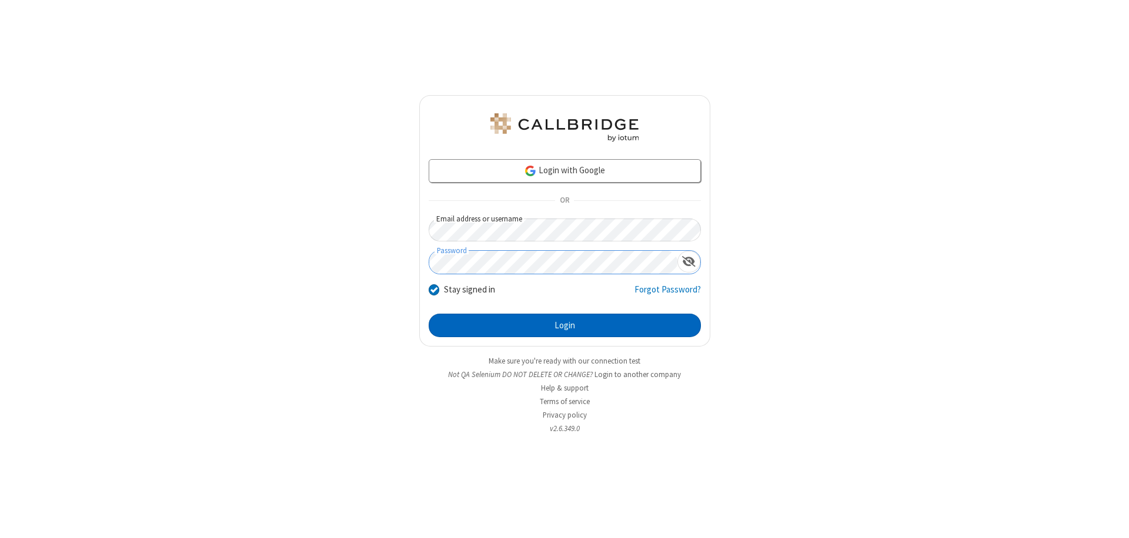
click at [564, 326] on button "Login" at bounding box center [565, 326] width 272 height 24
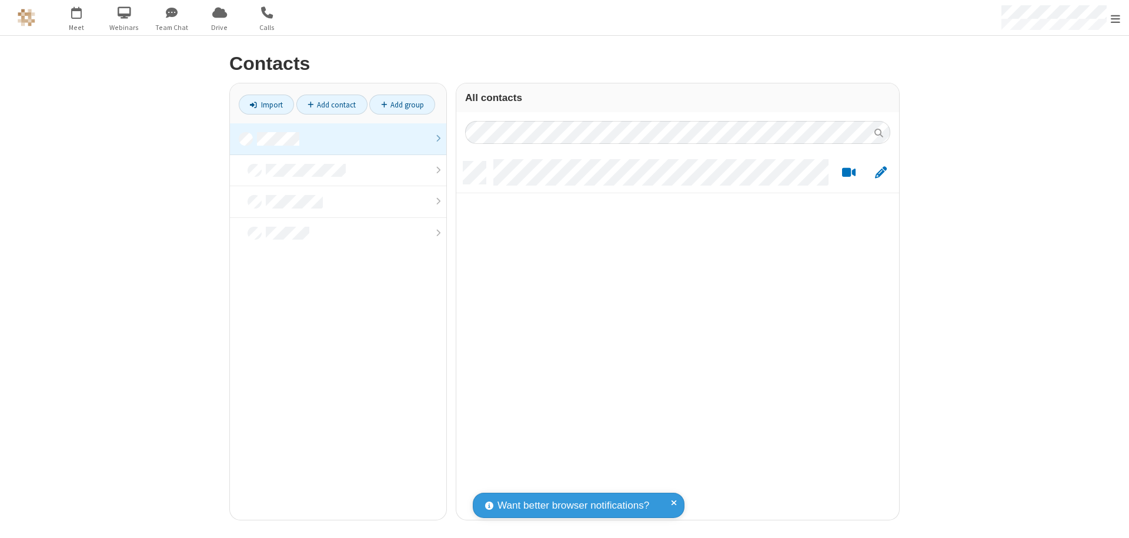
scroll to position [359, 434]
click at [338, 139] on link at bounding box center [338, 139] width 216 height 32
click at [402, 105] on link "Add group" at bounding box center [402, 105] width 66 height 20
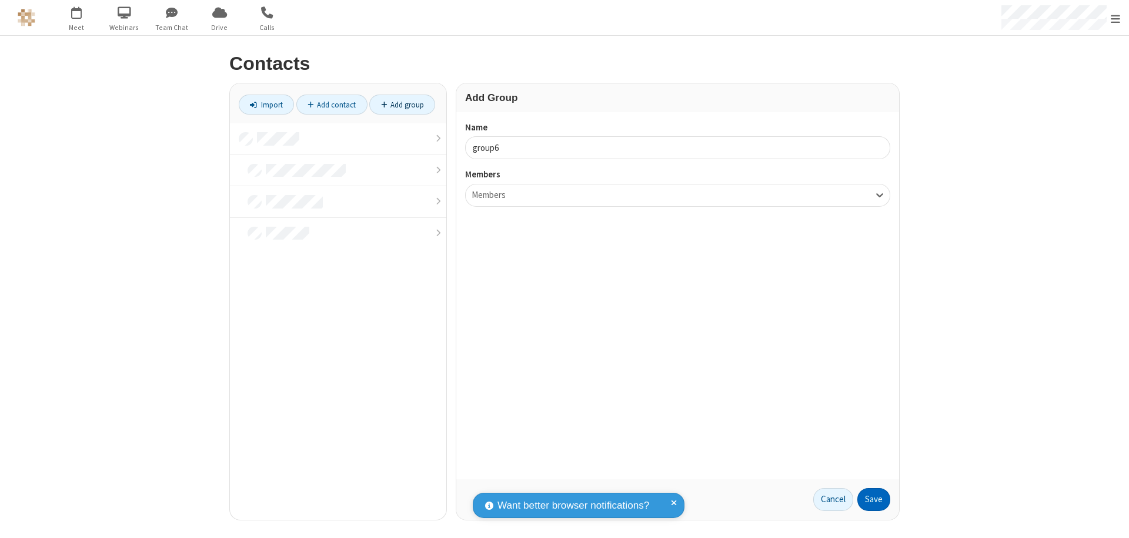
type input "group6"
click at [874, 500] on button "Save" at bounding box center [873, 501] width 33 height 24
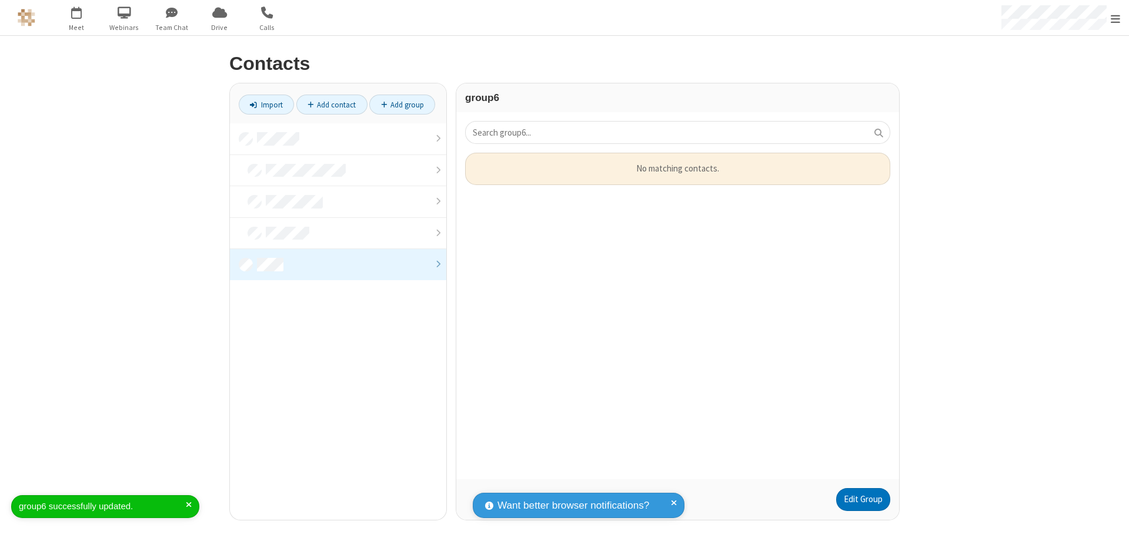
scroll to position [318, 434]
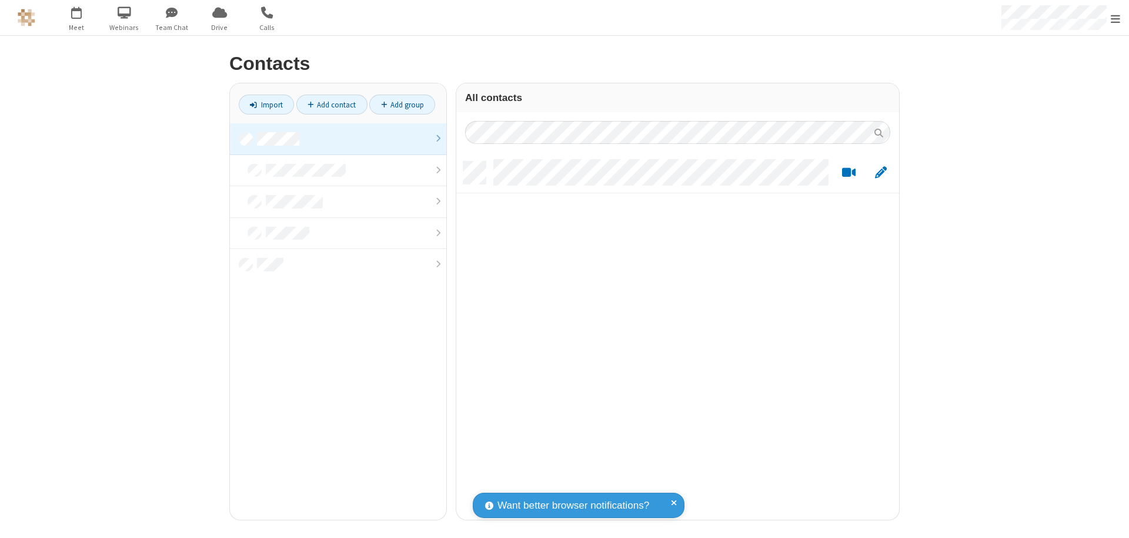
scroll to position [359, 434]
click at [338, 139] on link at bounding box center [338, 139] width 216 height 32
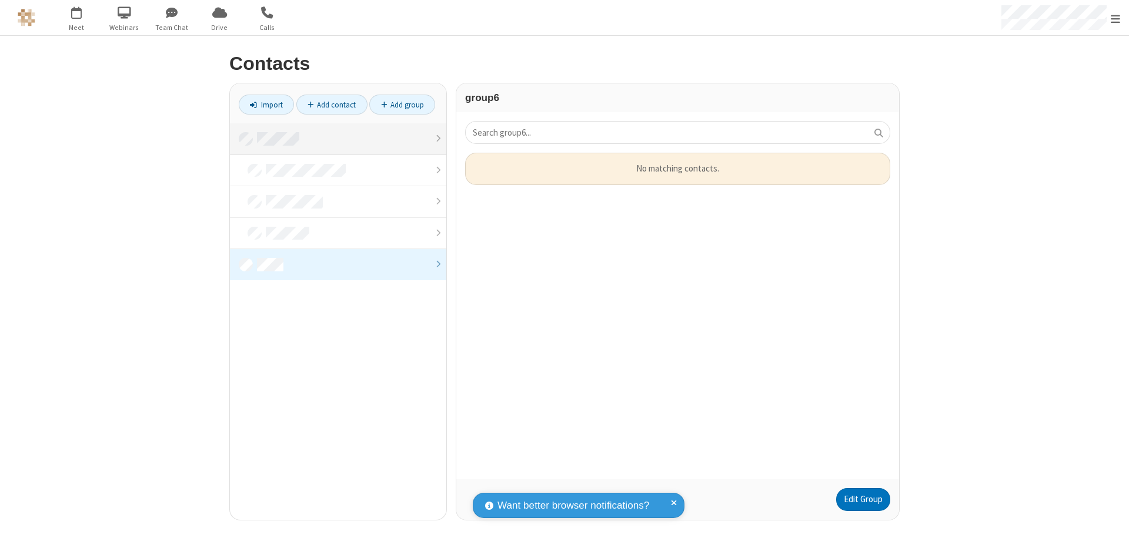
scroll to position [318, 434]
click at [862, 500] on link "Edit Group" at bounding box center [863, 501] width 54 height 24
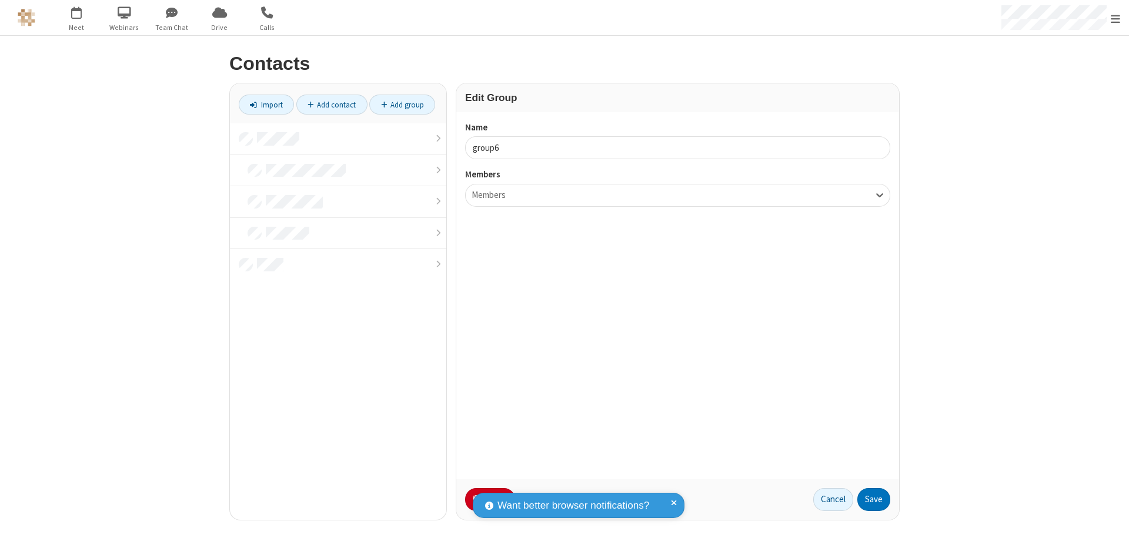
click at [0, 0] on button "No Thanks" at bounding box center [0, 0] width 0 height 0
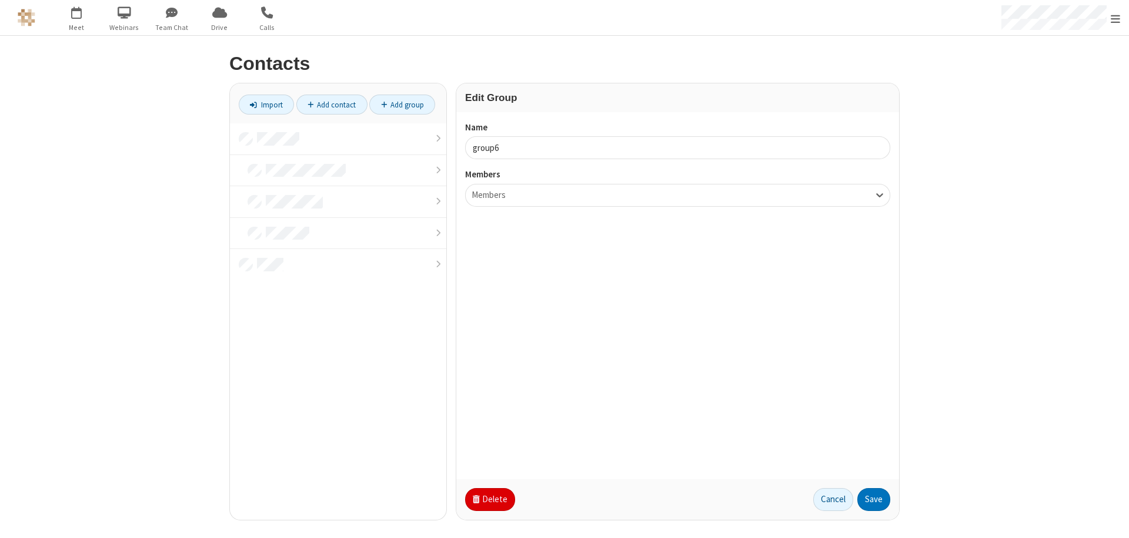
click at [489, 500] on button "Delete" at bounding box center [490, 501] width 50 height 24
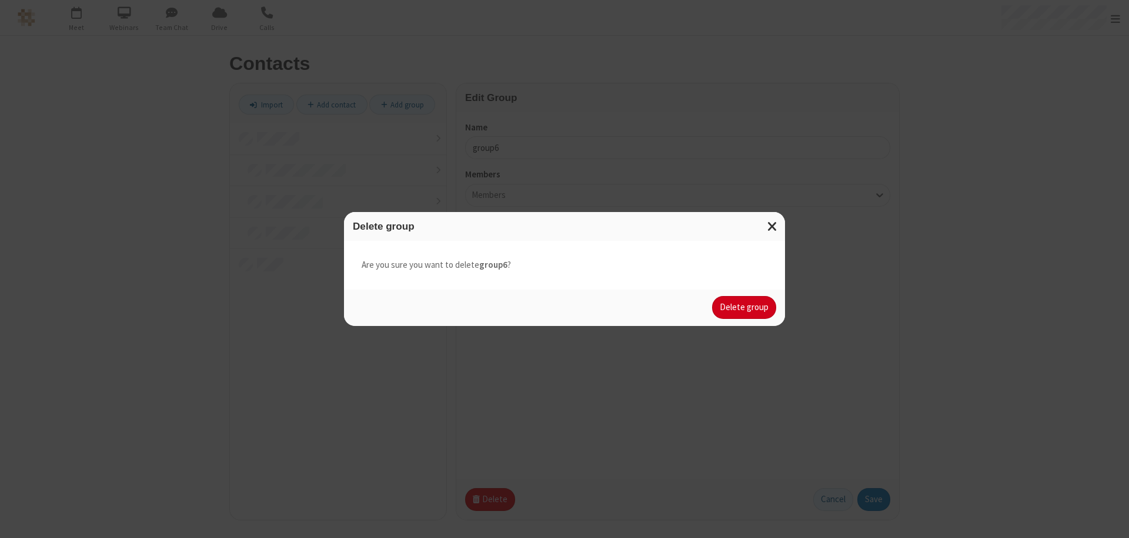
click at [744, 307] on button "Delete group" at bounding box center [744, 308] width 64 height 24
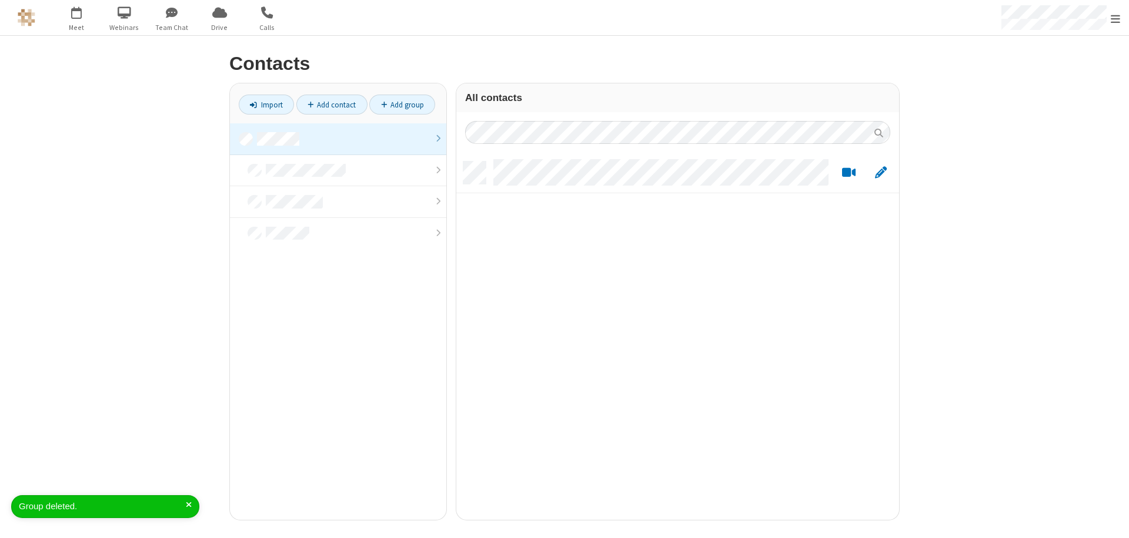
scroll to position [359, 434]
